Goal: Transaction & Acquisition: Purchase product/service

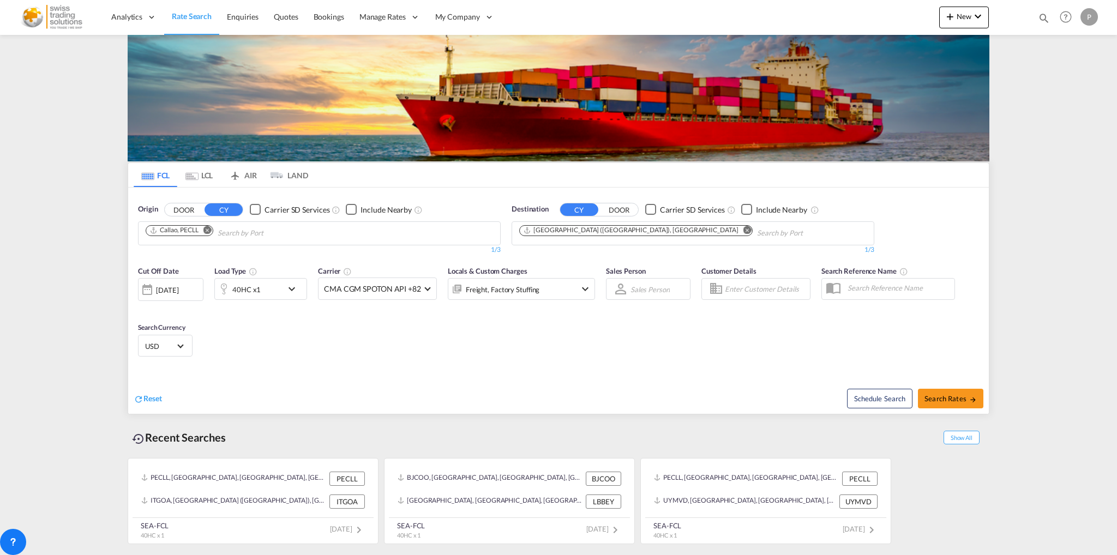
click at [209, 233] on md-icon "Remove" at bounding box center [207, 230] width 8 height 8
type input "tema"
click at [203, 255] on div "Tema Ghana GHTEM" at bounding box center [230, 258] width 207 height 33
click at [744, 230] on md-icon "Remove" at bounding box center [748, 230] width 8 height 8
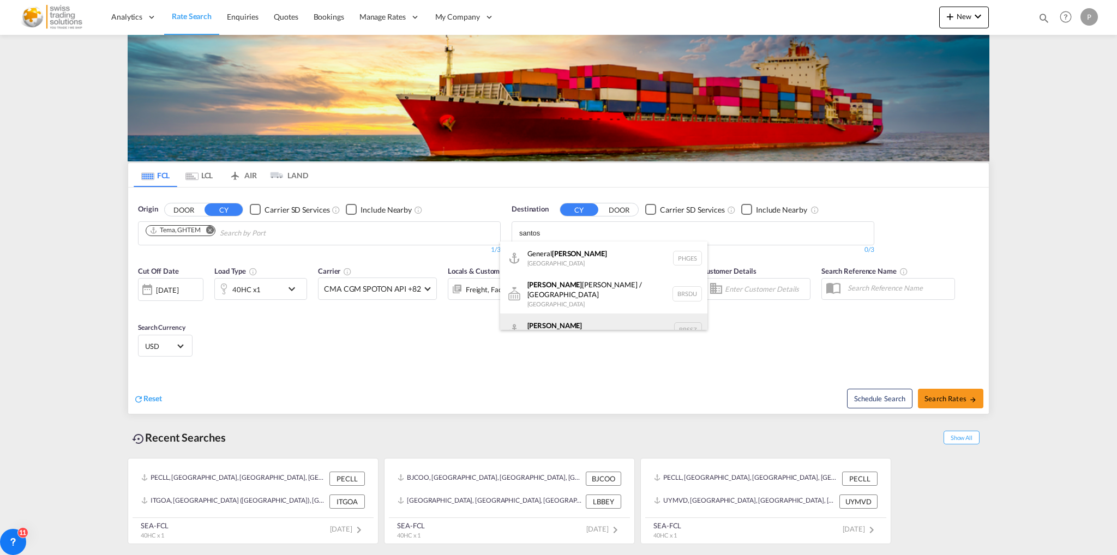
type input "santos"
click at [550, 320] on div "Santos Brazil BRSSZ" at bounding box center [603, 330] width 207 height 33
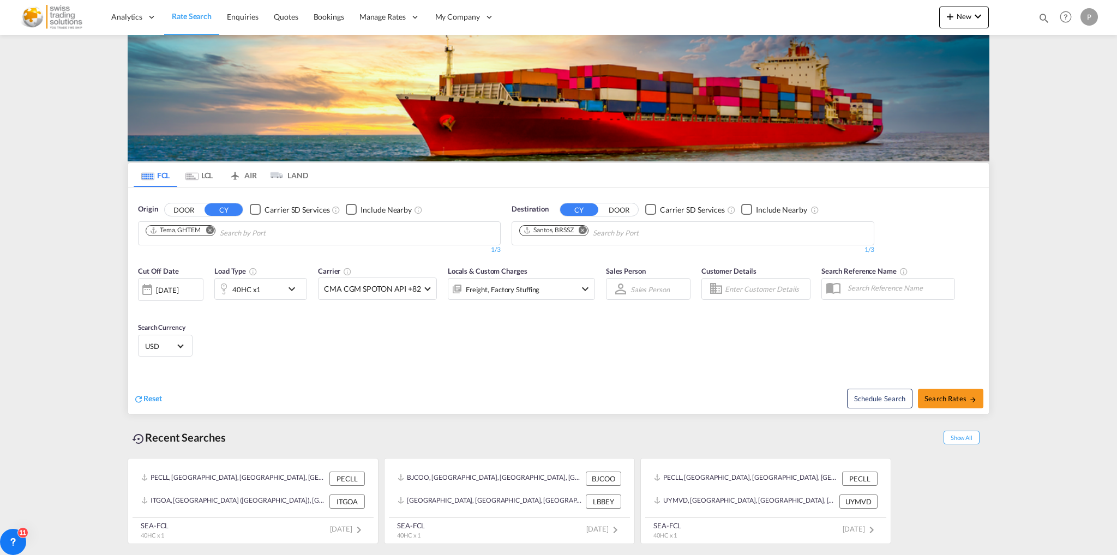
click at [267, 296] on div "40HC x1" at bounding box center [249, 289] width 68 height 22
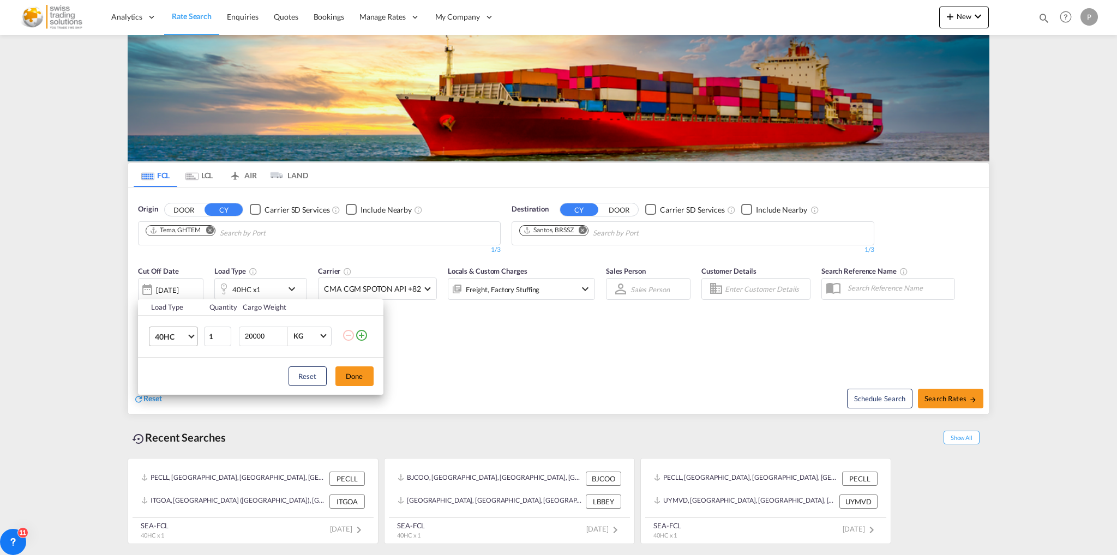
click at [177, 330] on md-select-value "40HC" at bounding box center [176, 336] width 44 height 19
click at [171, 287] on div "20GP" at bounding box center [163, 284] width 19 height 11
click at [347, 367] on button "Done" at bounding box center [354, 377] width 38 height 20
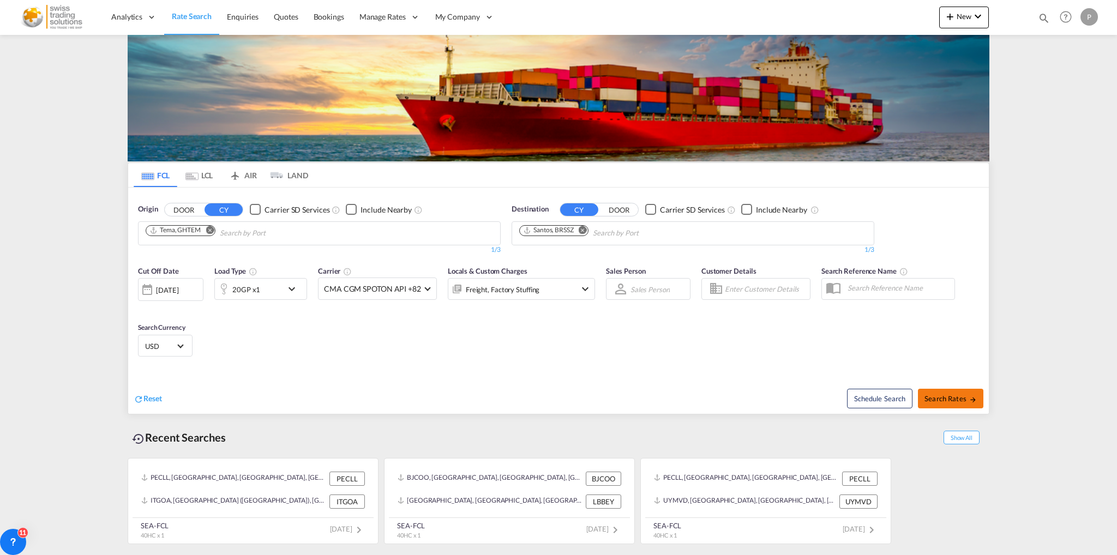
click at [946, 395] on span "Search Rates" at bounding box center [951, 398] width 52 height 9
type input "GHTEM to BRSSZ / 28 Aug 2025"
